Goal: Find contact information: Find contact information

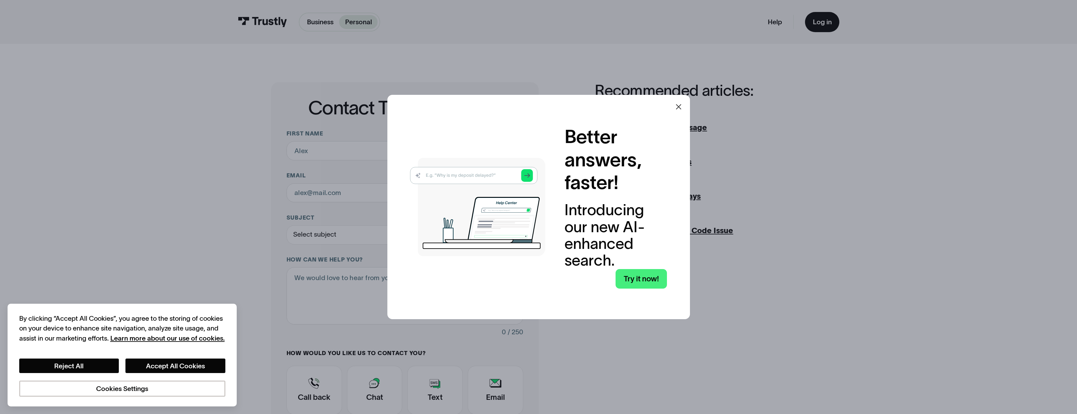
click at [680, 106] on icon at bounding box center [677, 106] width 5 height 5
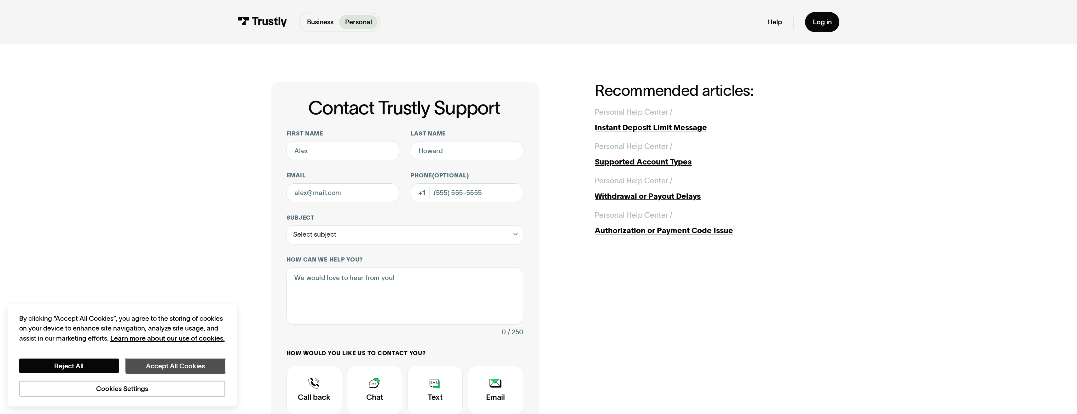
click at [147, 362] on button "Accept All Cookies" at bounding box center [175, 366] width 100 height 14
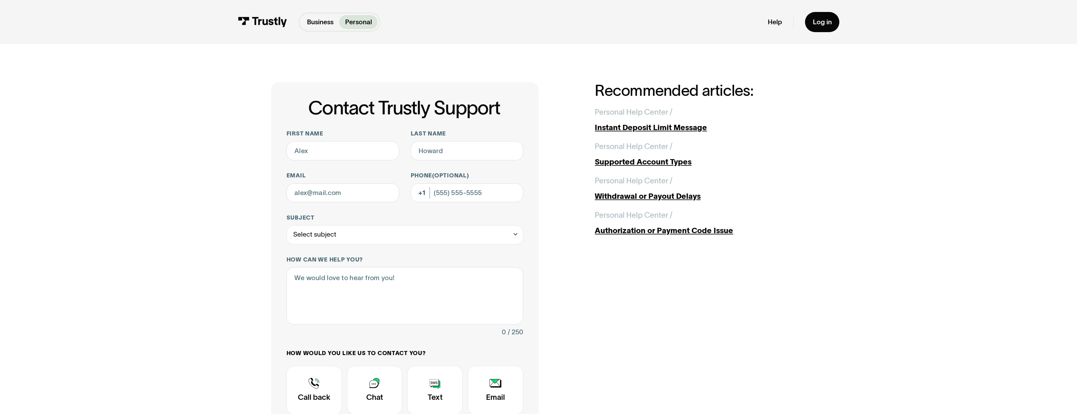
drag, startPoint x: 208, startPoint y: 200, endPoint x: 255, endPoint y: 85, distance: 123.8
click at [208, 200] on div "Contact Trustly Support First name Last name Email Phone (Optional) Subject Sel…" at bounding box center [538, 296] width 1038 height 505
